Goal: Information Seeking & Learning: Learn about a topic

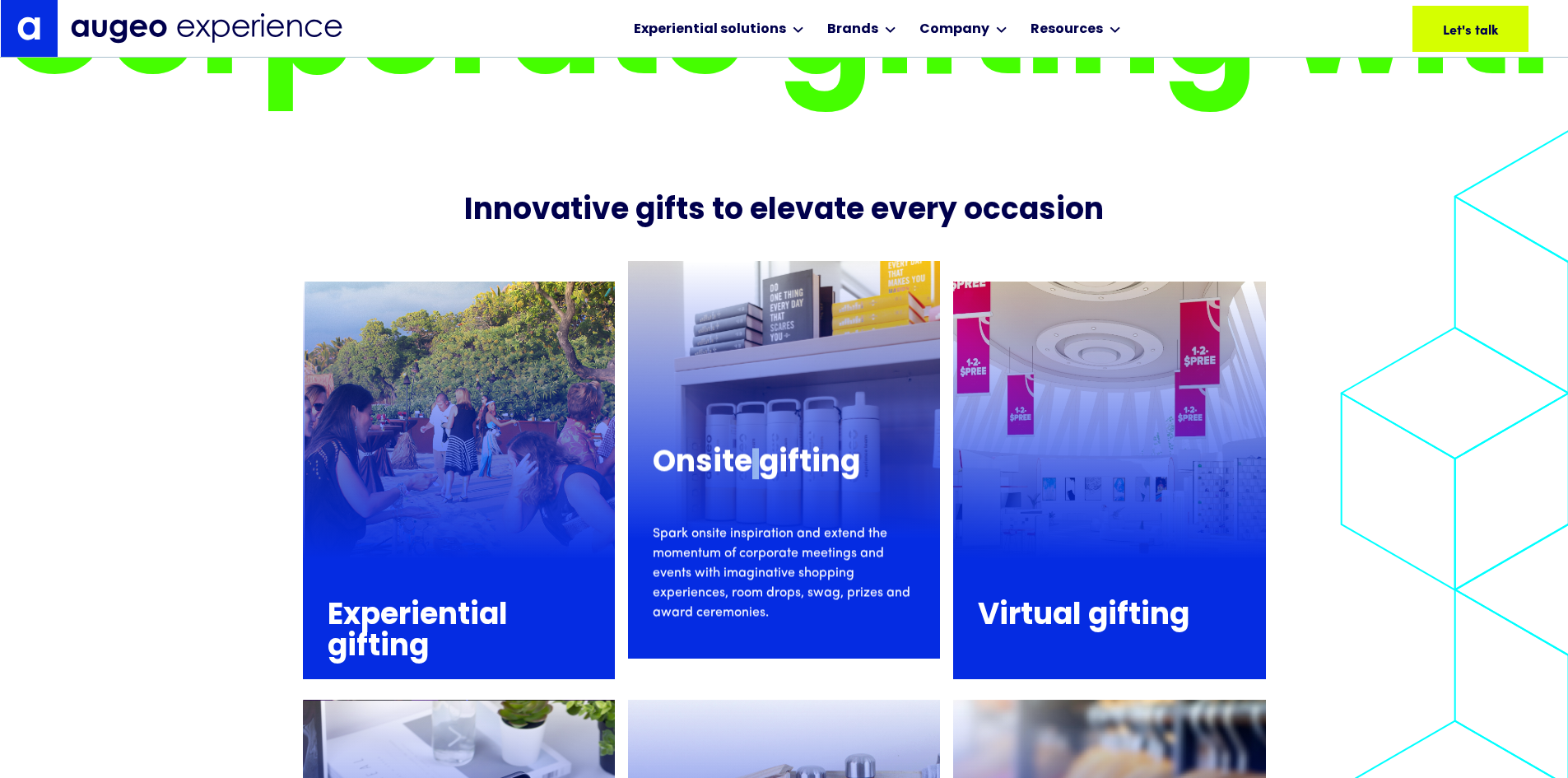
click at [747, 524] on p "Spark onsite inspiration and extend the momentum of corporate meetings and even…" at bounding box center [784, 572] width 262 height 98
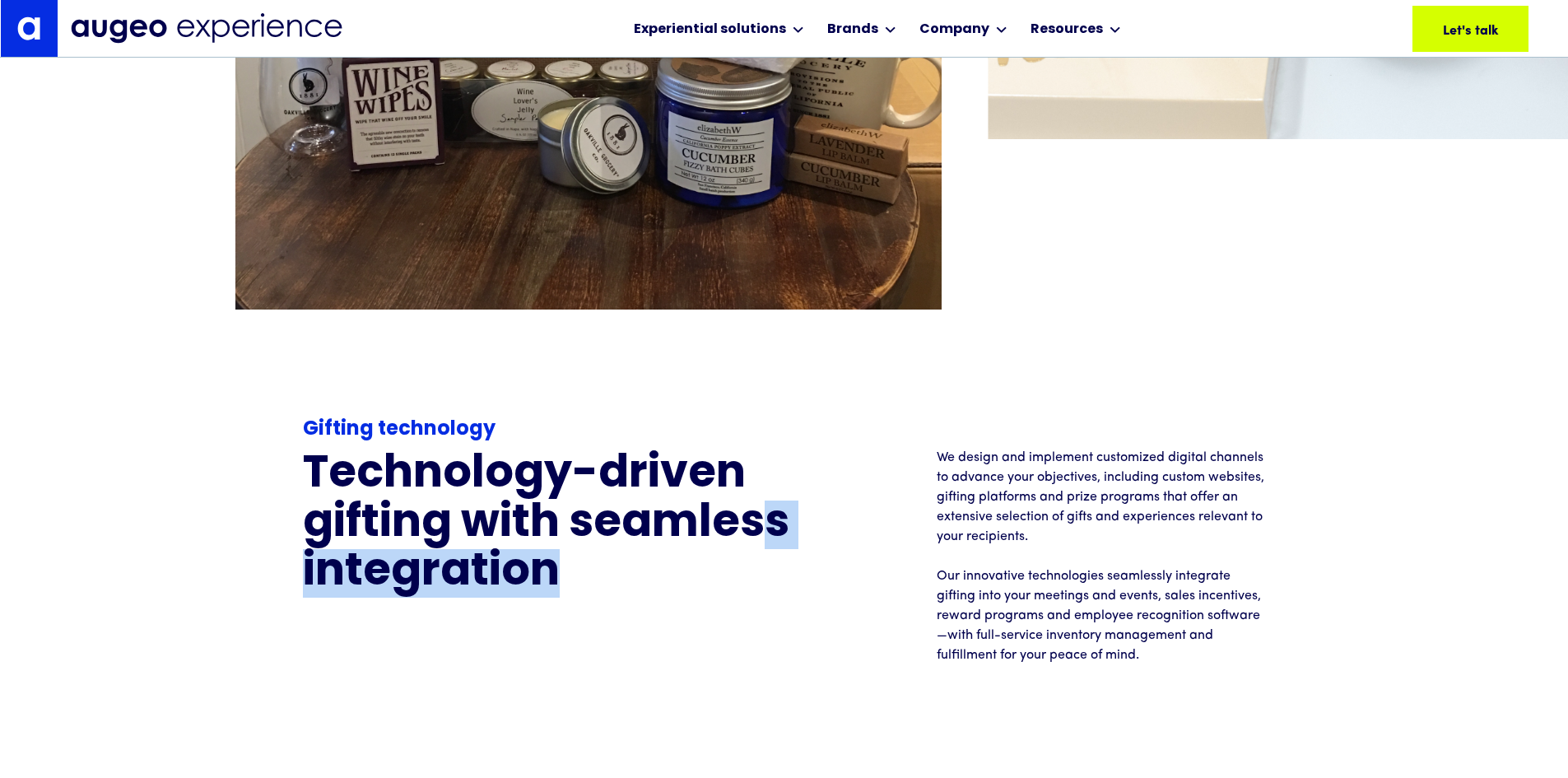
drag, startPoint x: 767, startPoint y: 504, endPoint x: 772, endPoint y: 605, distance: 101.1
click at [772, 605] on div "Gifting technology Technology-driven gifting with seamless integration We desig…" at bounding box center [784, 541] width 963 height 250
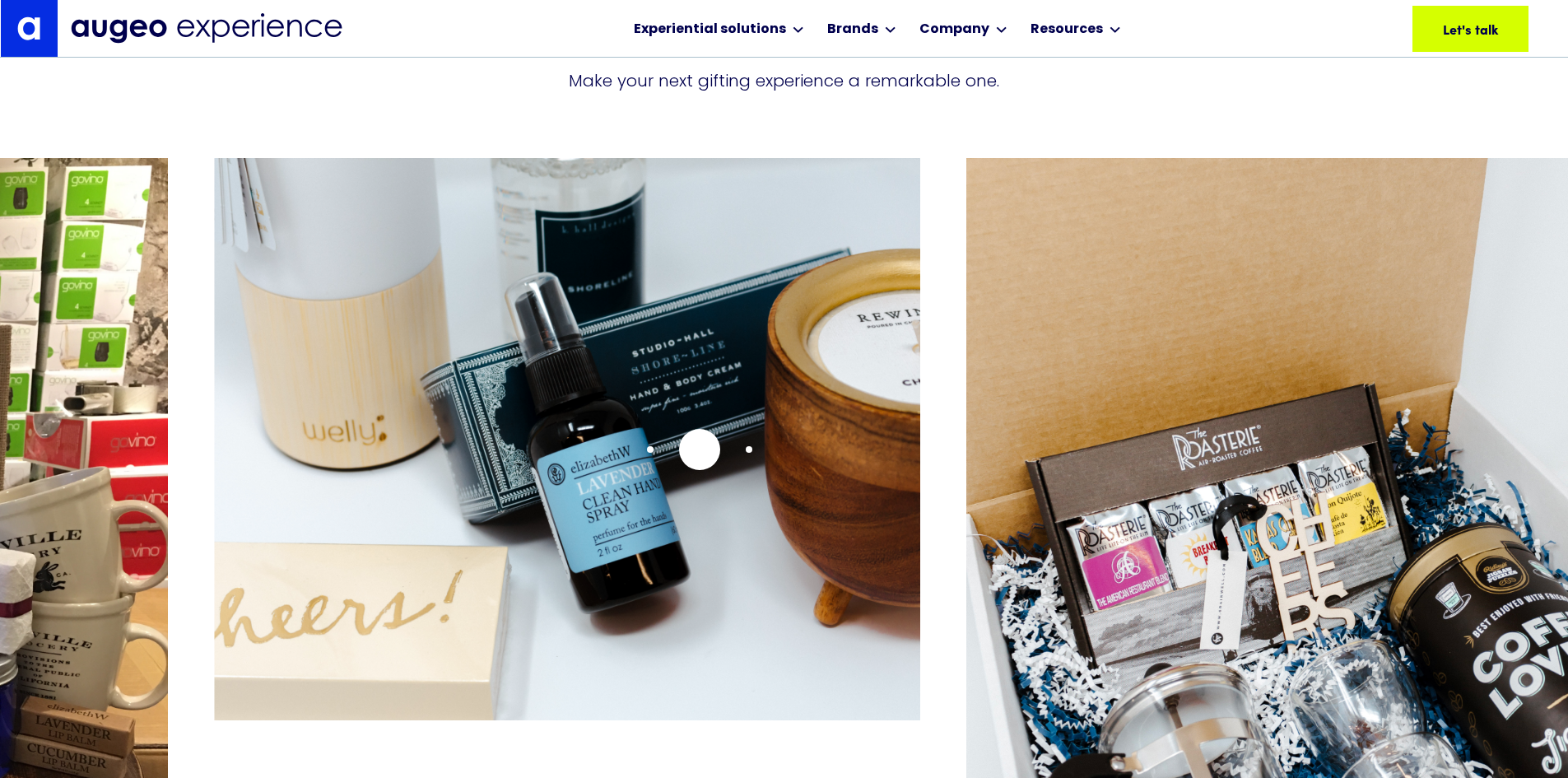
click at [669, 450] on img "2 / 15" at bounding box center [567, 439] width 706 height 562
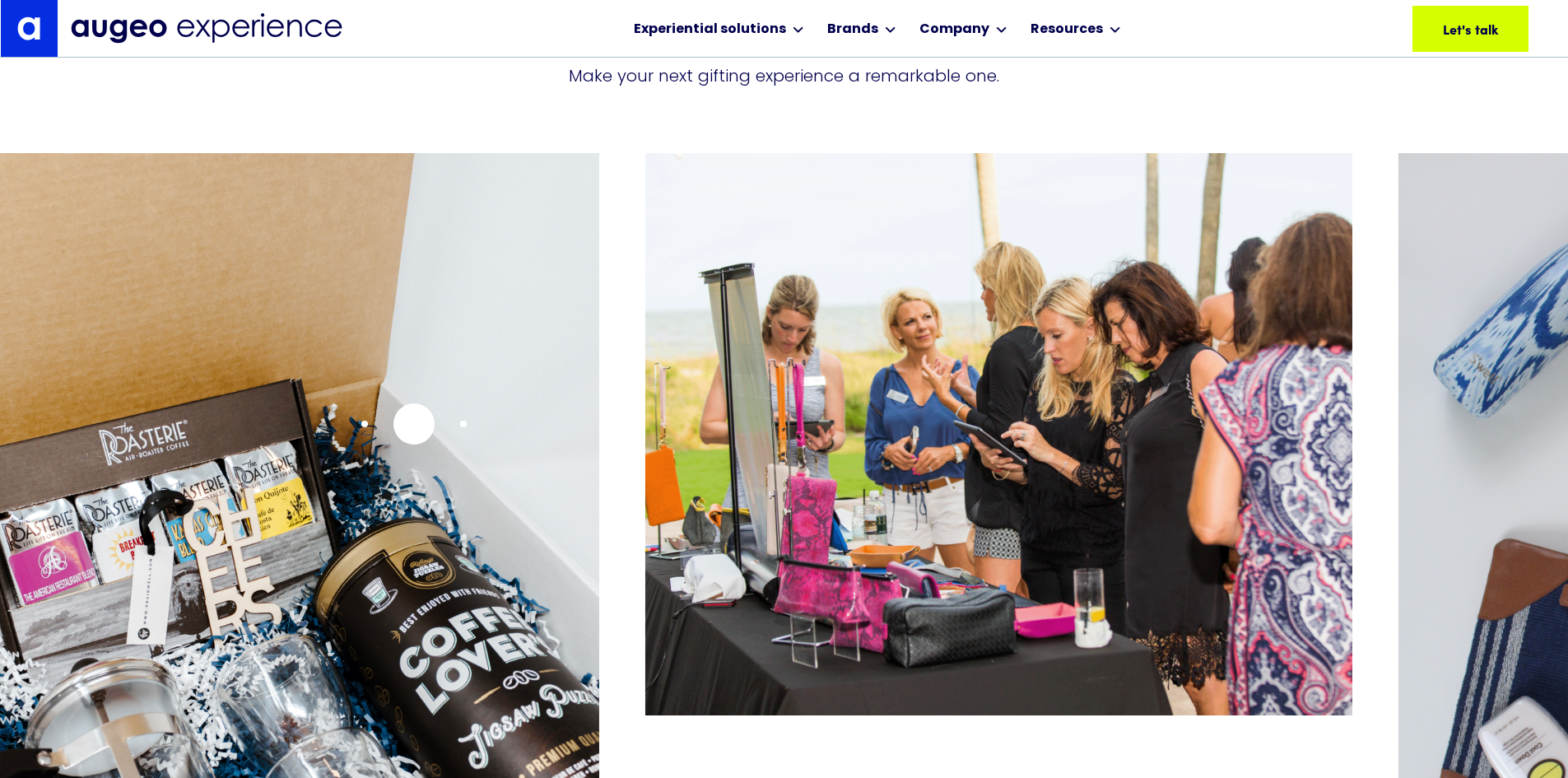
scroll to position [3819, 0]
click at [414, 424] on img "3 / 15" at bounding box center [245, 586] width 706 height 868
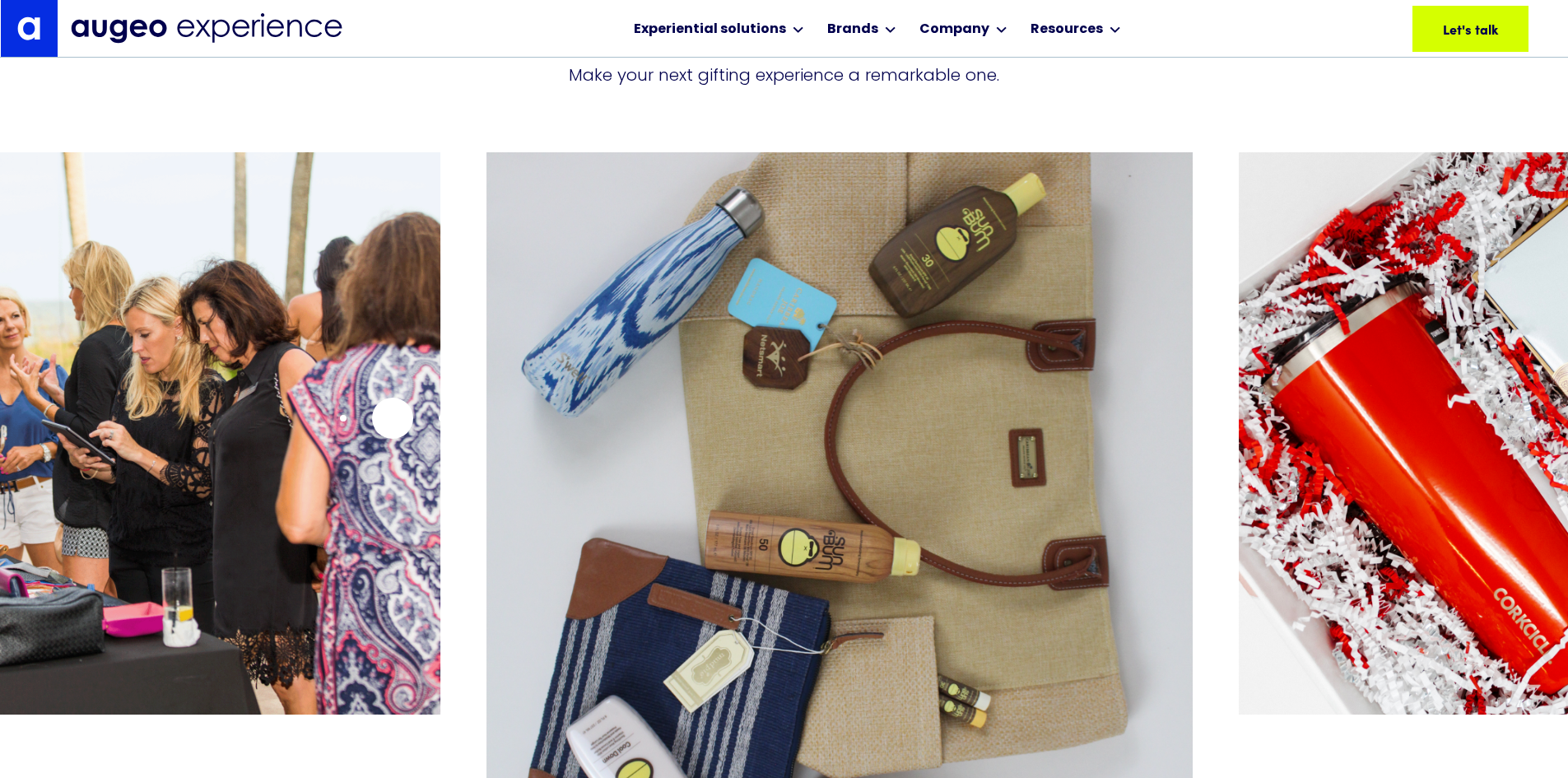
click at [392, 418] on img "4 / 15" at bounding box center [85, 433] width 706 height 562
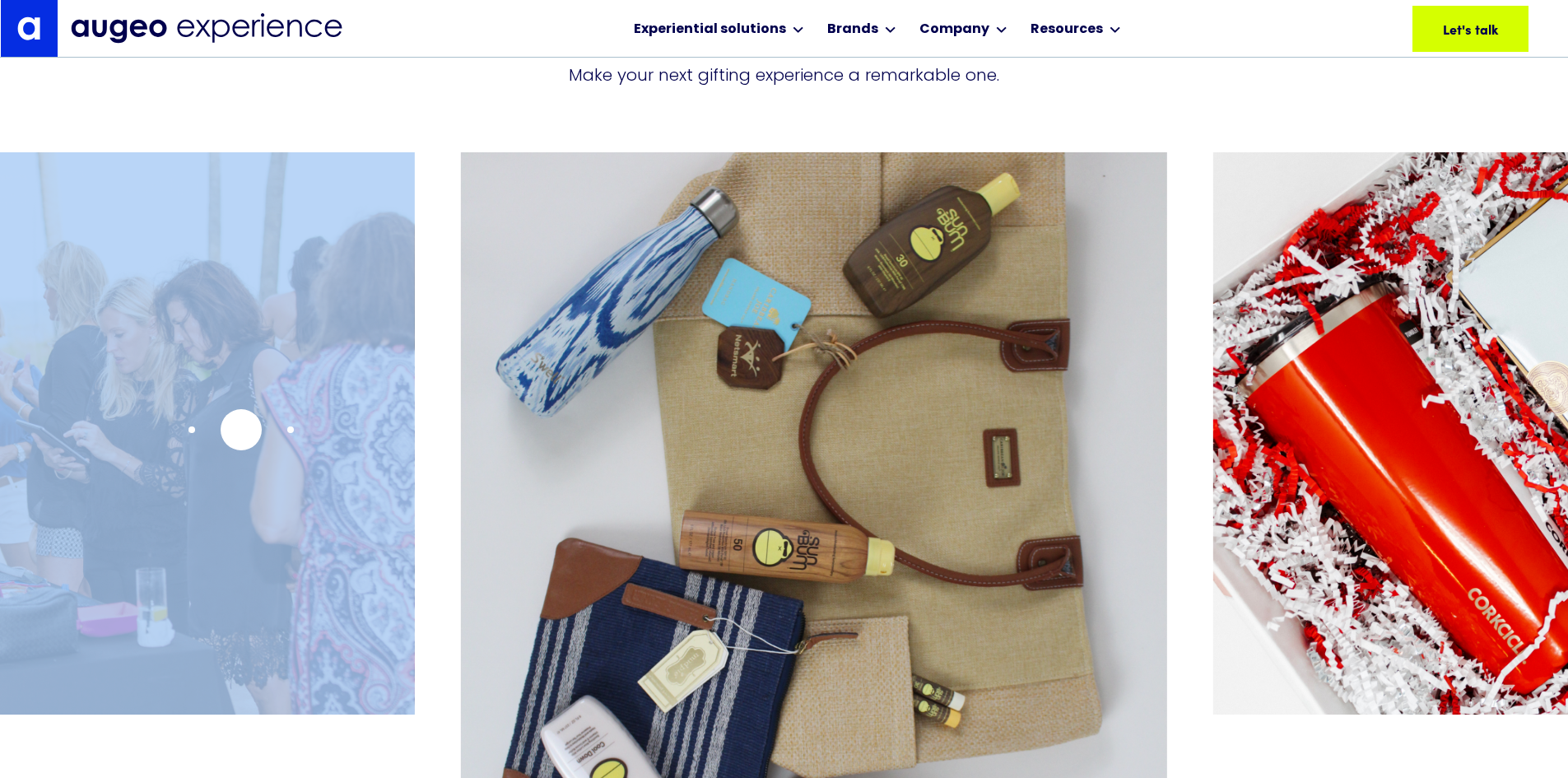
drag, startPoint x: 1190, startPoint y: 379, endPoint x: 241, endPoint y: 430, distance: 950.4
click at [241, 430] on div at bounding box center [784, 466] width 1568 height 628
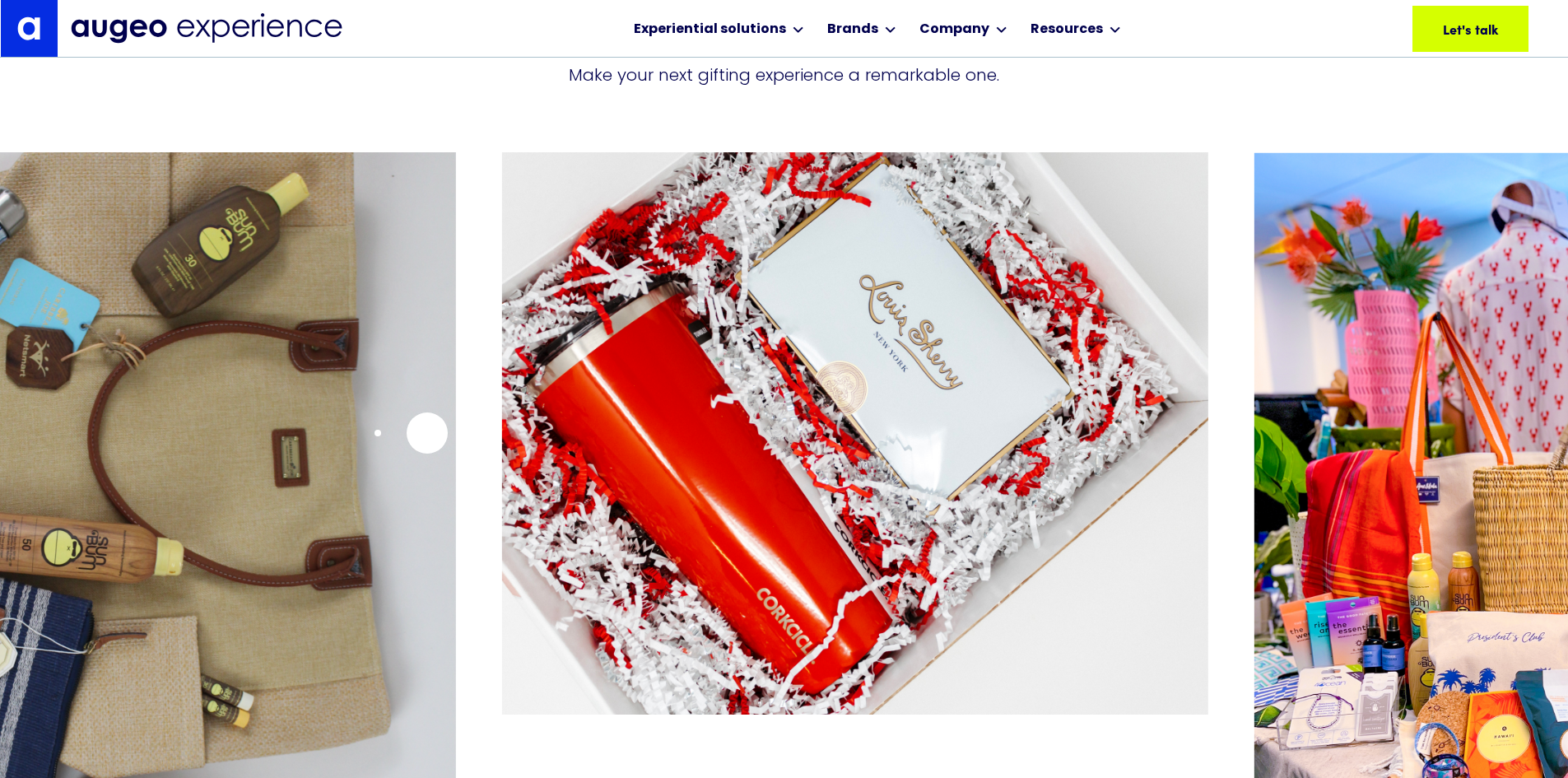
click at [416, 432] on img "5 / 15" at bounding box center [101, 586] width 706 height 868
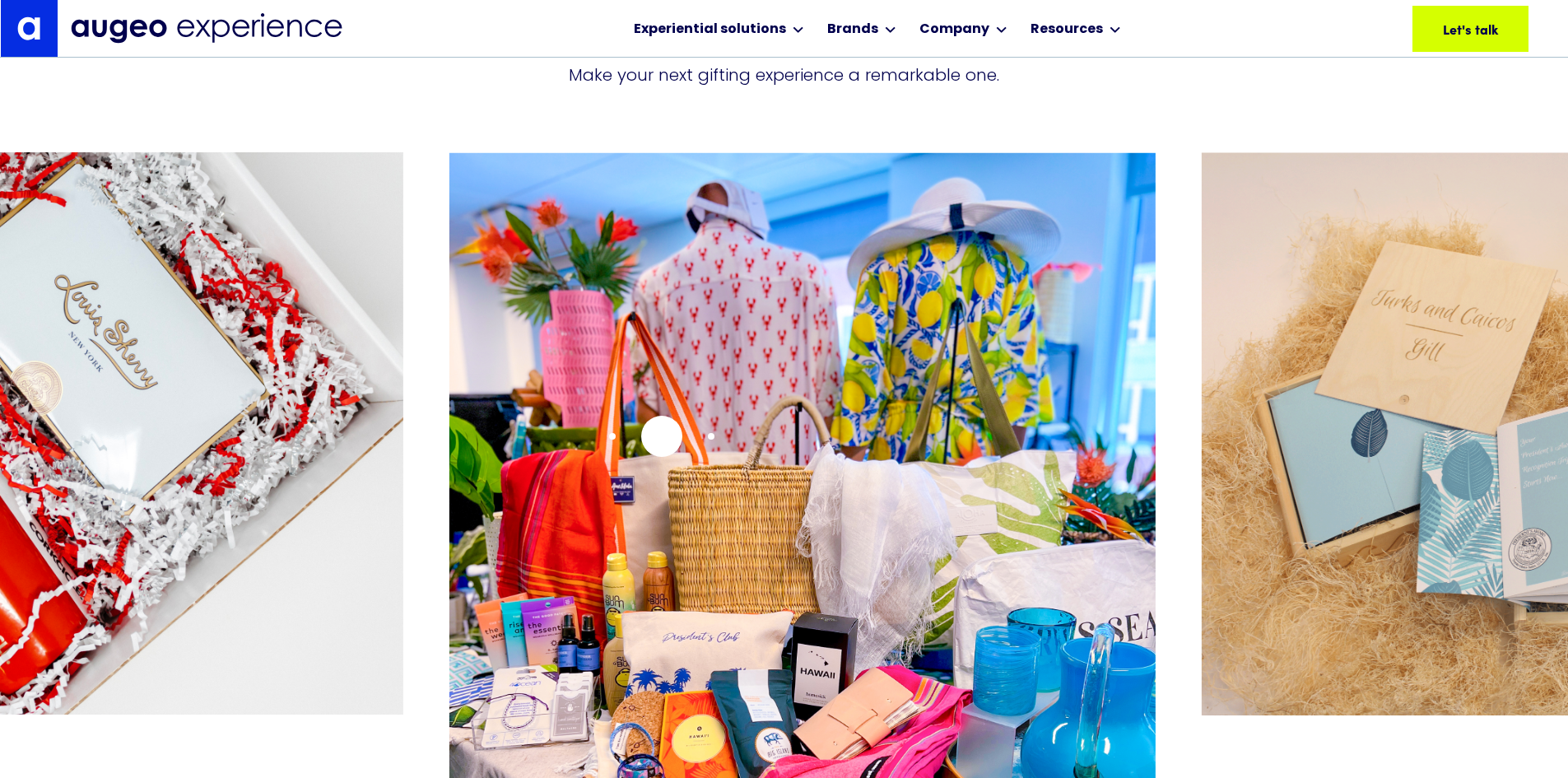
click at [461, 436] on img "7 / 15" at bounding box center [802, 586] width 706 height 868
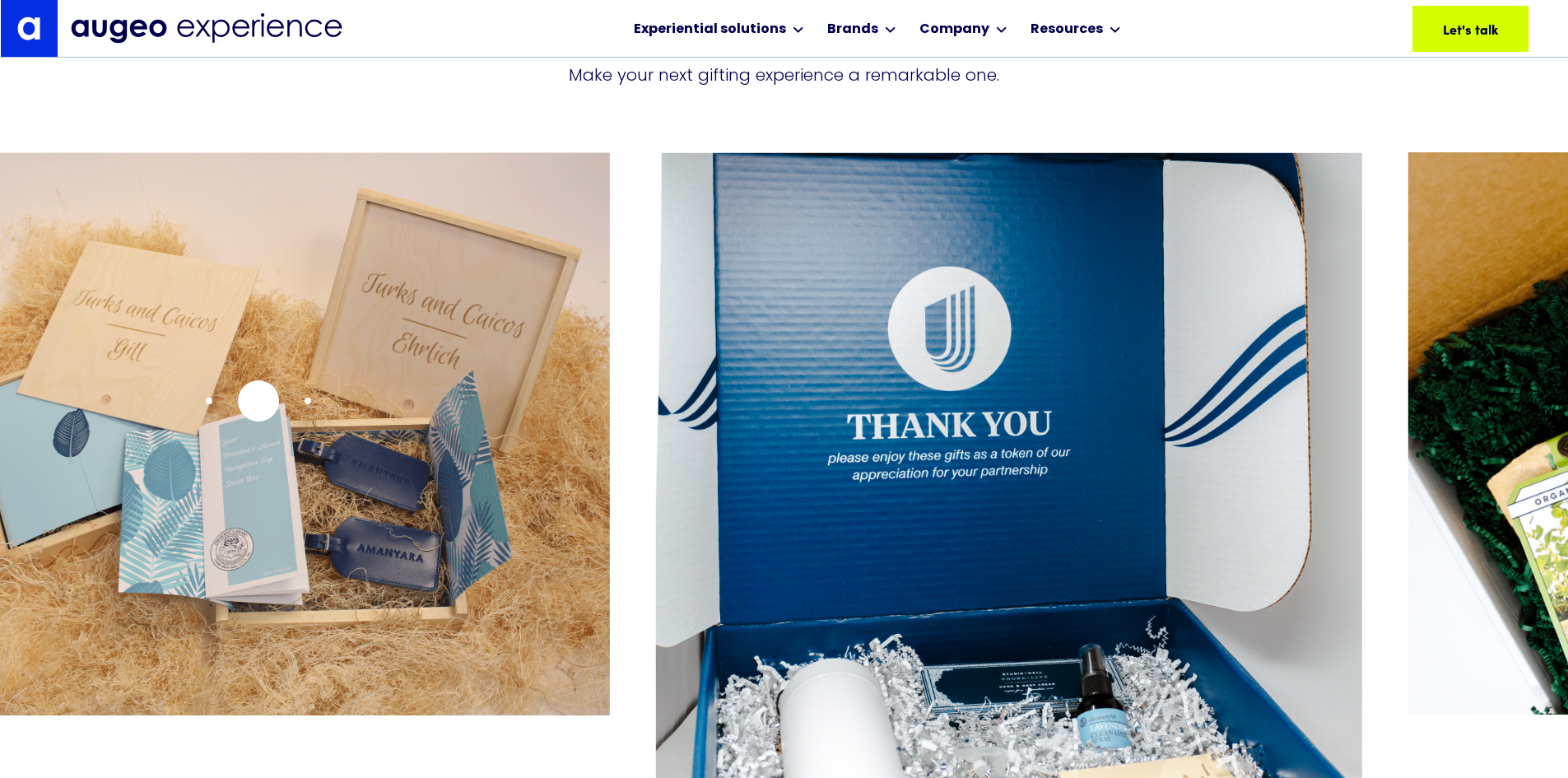
click at [258, 401] on img "8 / 15" at bounding box center [256, 433] width 706 height 562
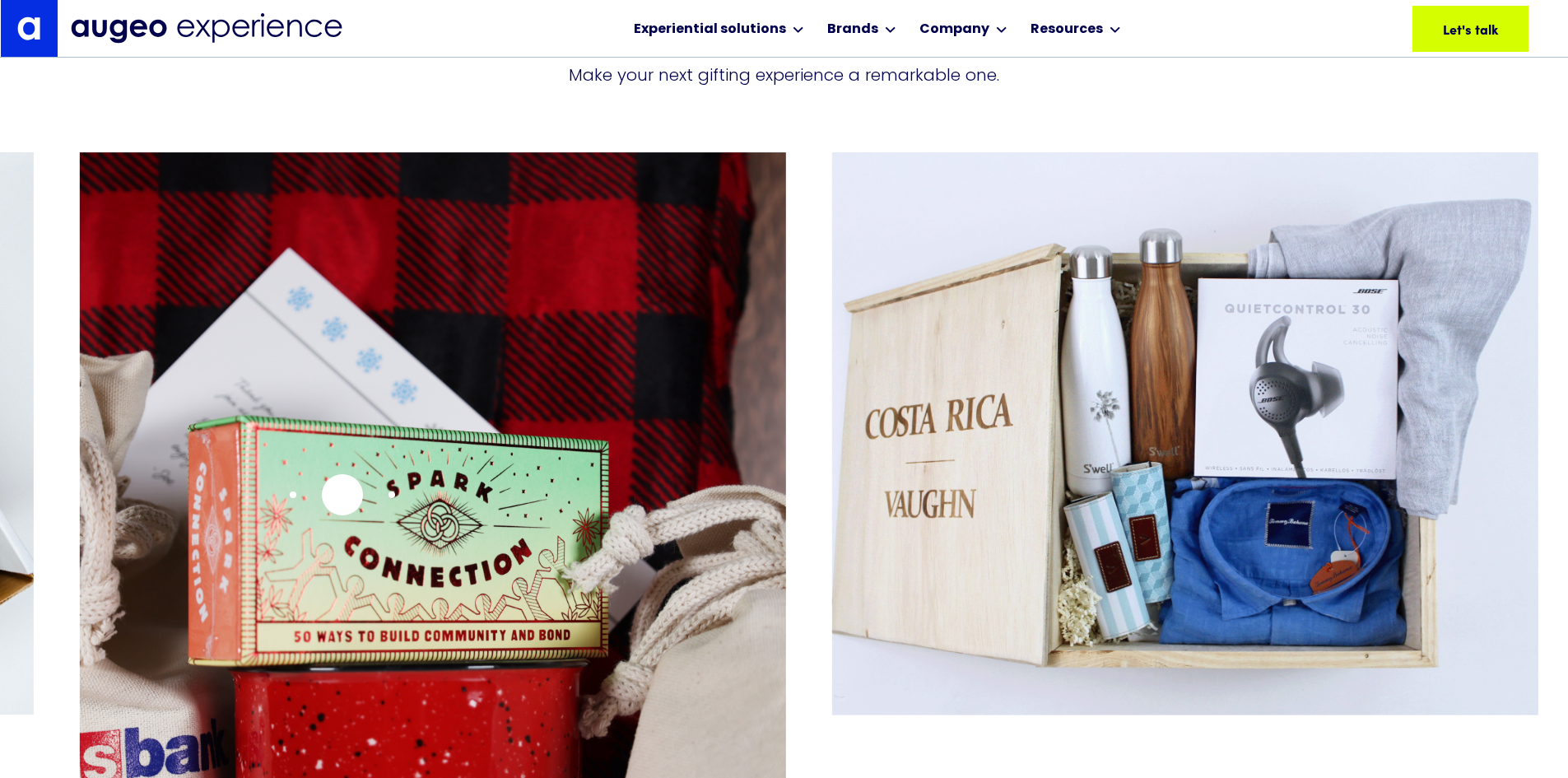
click at [335, 495] on img "11 / 15" at bounding box center [432, 586] width 706 height 868
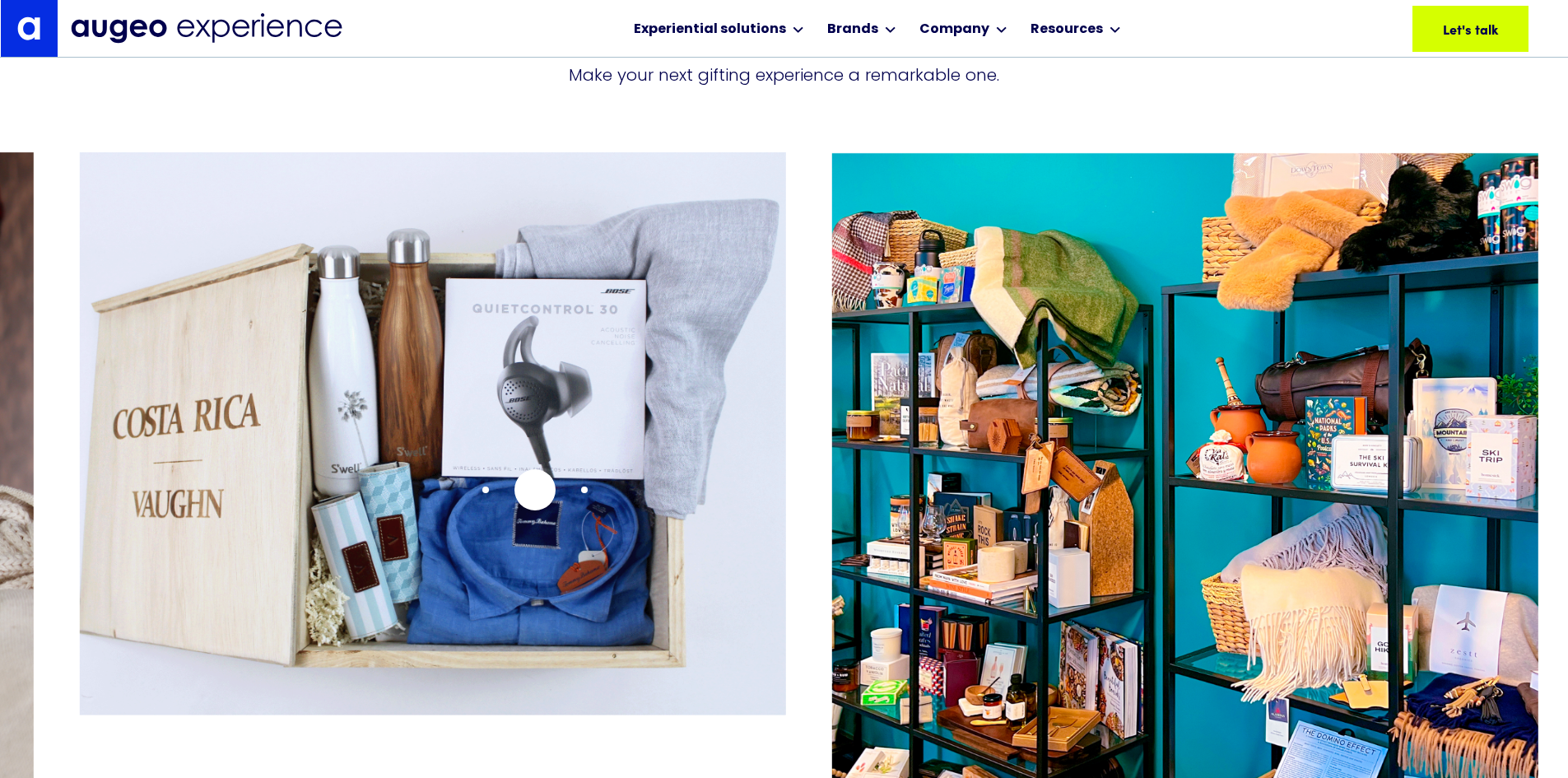
click at [415, 503] on img "12 / 15" at bounding box center [432, 433] width 706 height 562
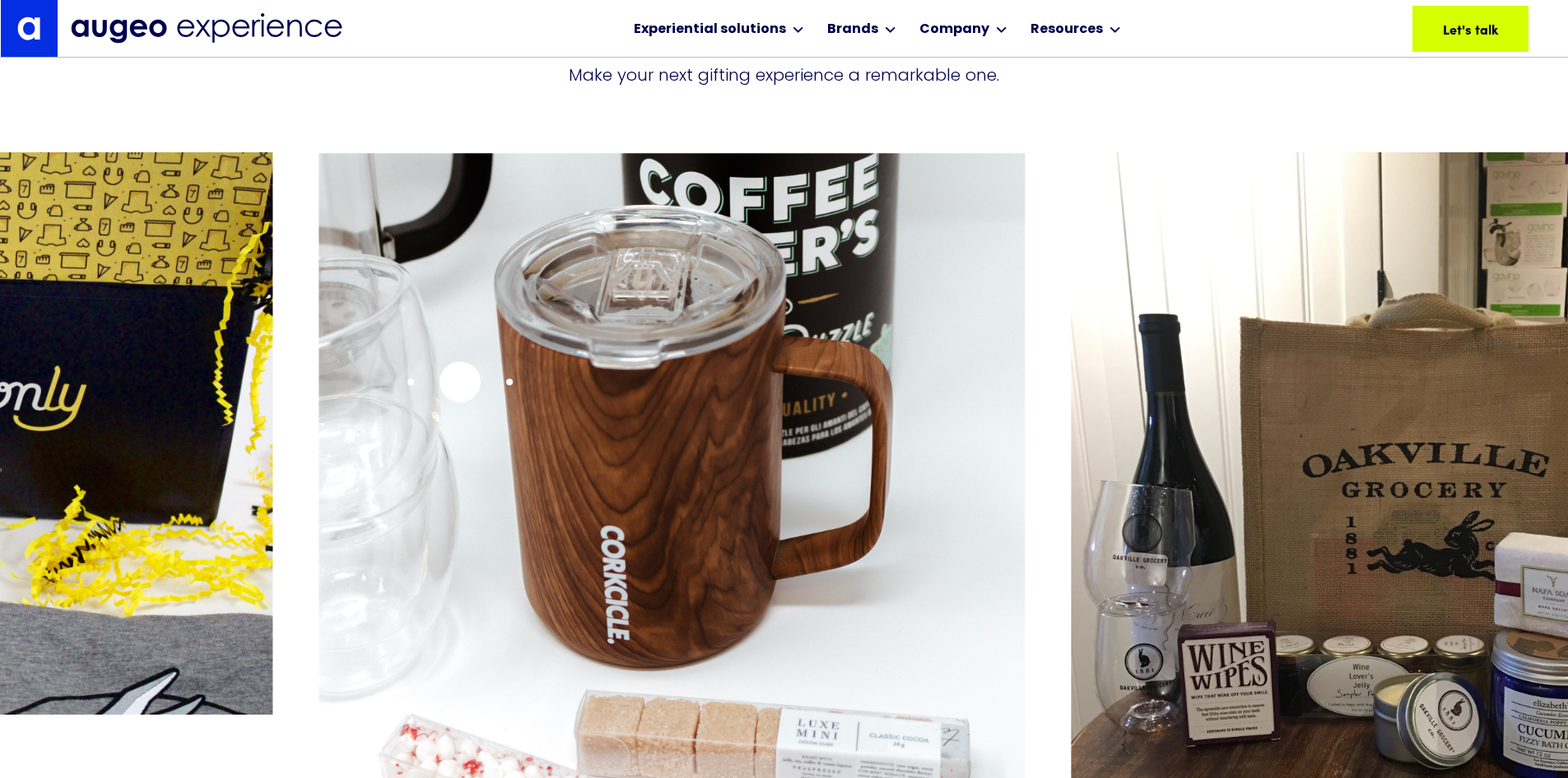
click at [453, 383] on img "15 / 15" at bounding box center [671, 586] width 706 height 868
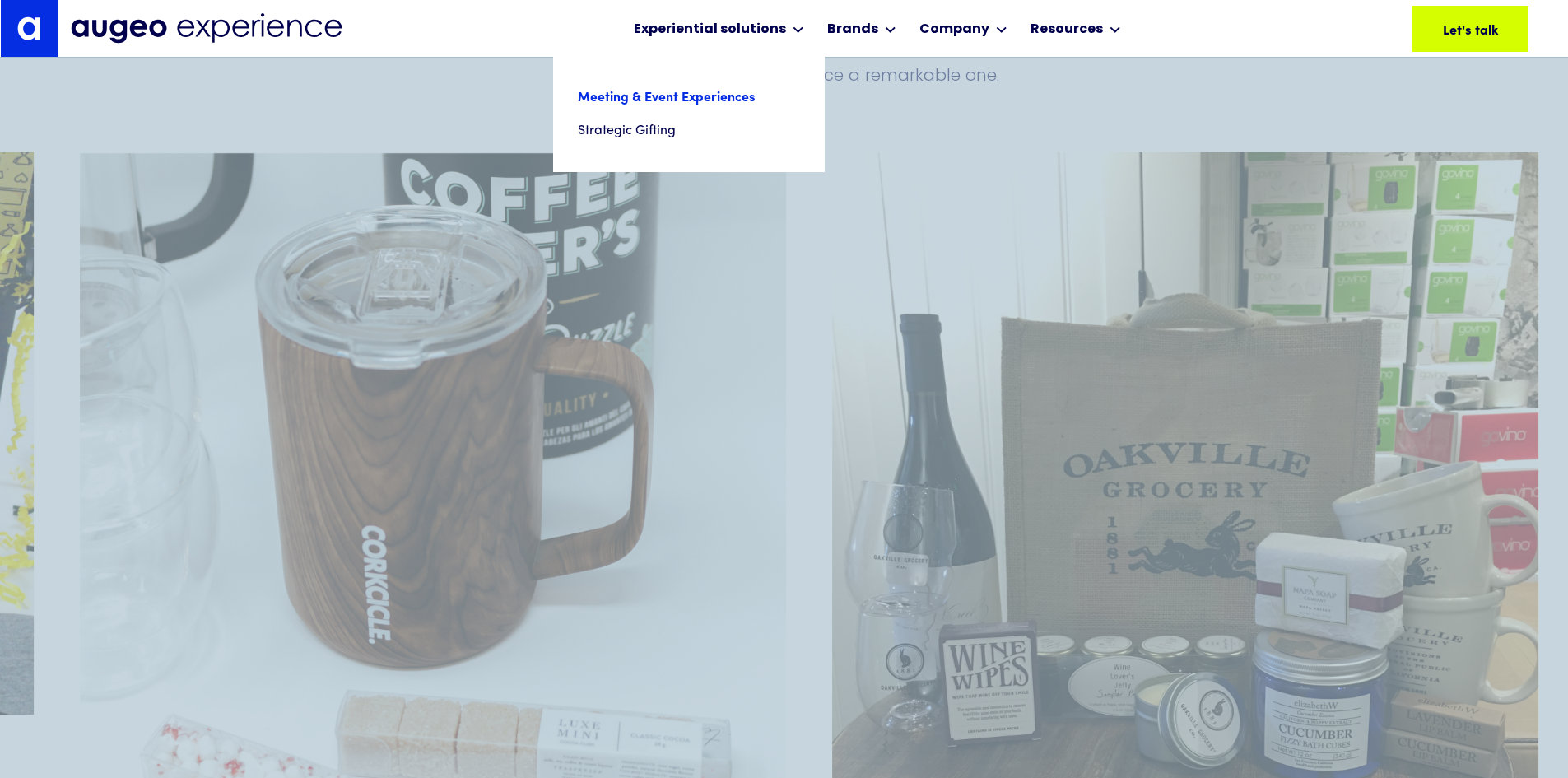
click at [727, 98] on link "Meeting & Event Experiences" at bounding box center [689, 97] width 222 height 33
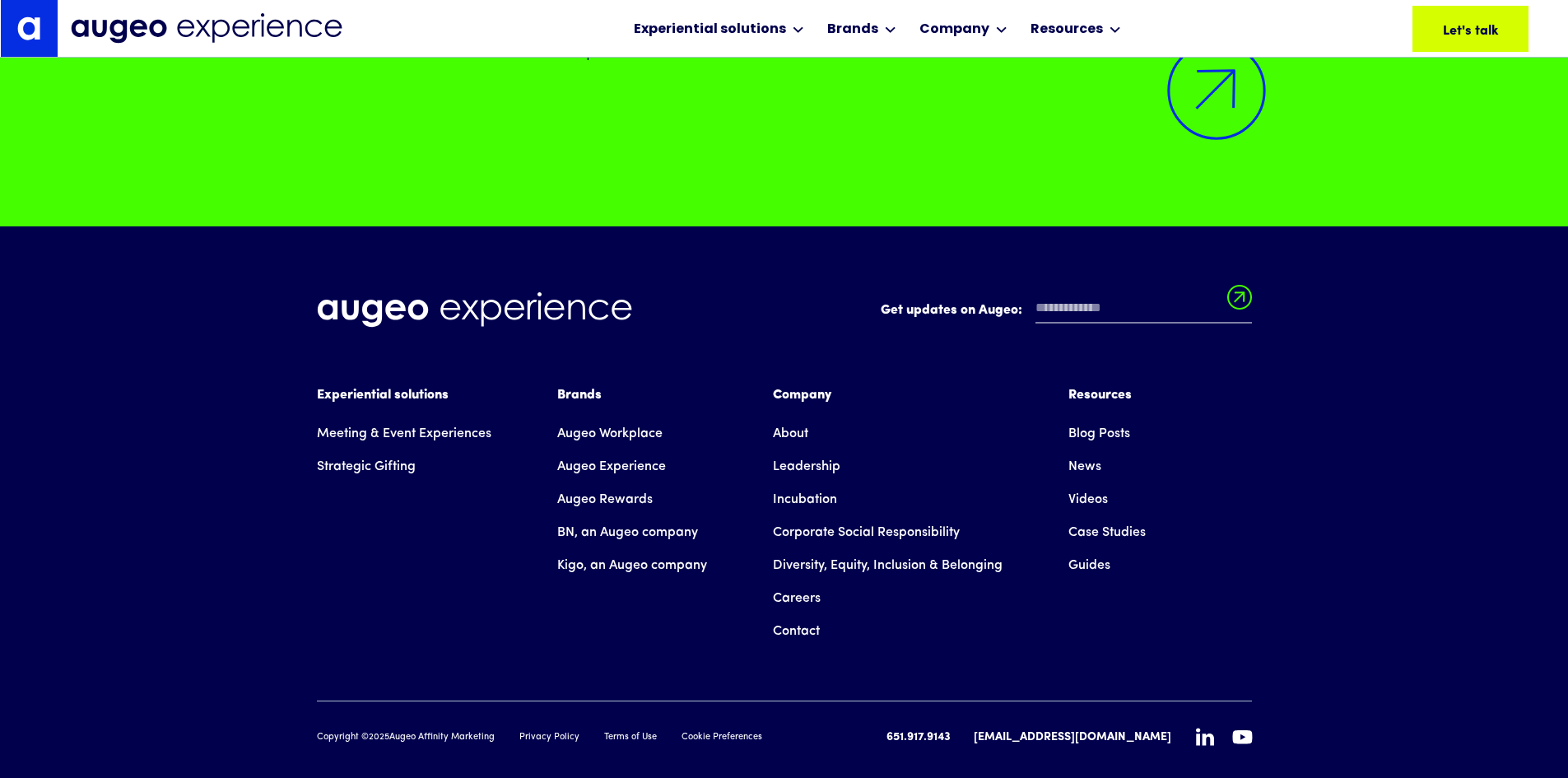
scroll to position [15352, 0]
